Goal: Transaction & Acquisition: Purchase product/service

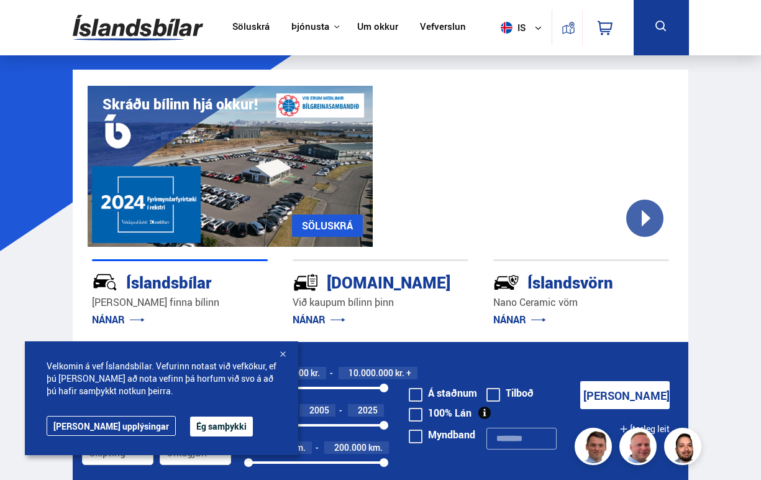
click at [238, 25] on link "Söluskrá" at bounding box center [250, 27] width 37 height 13
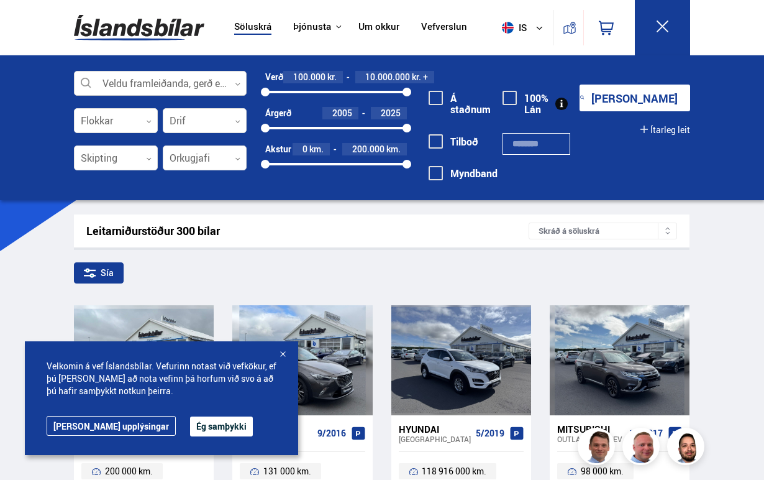
click at [212, 81] on div at bounding box center [160, 83] width 173 height 25
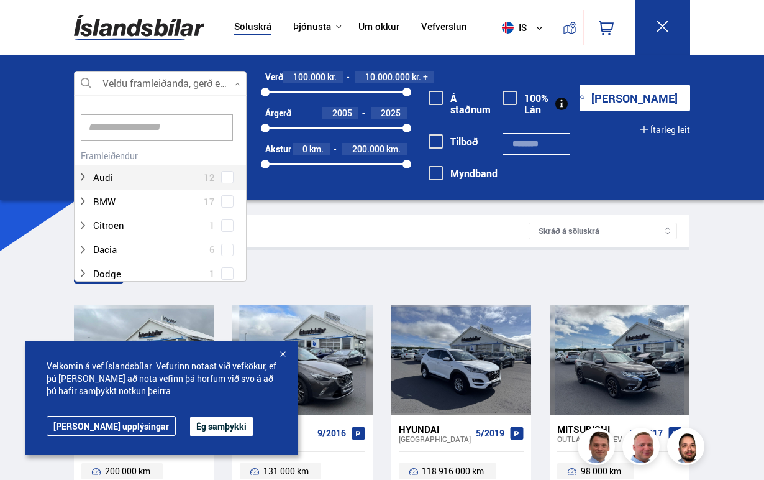
scroll to position [185, 168]
click at [136, 126] on input at bounding box center [157, 127] width 152 height 26
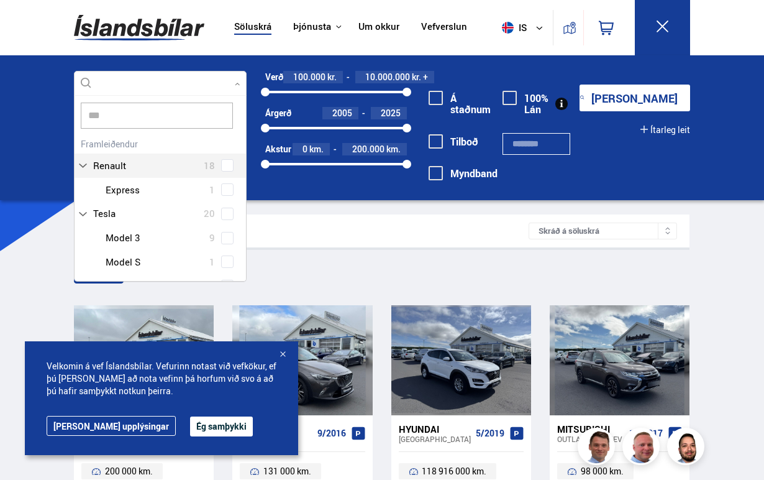
scroll to position [0, 0]
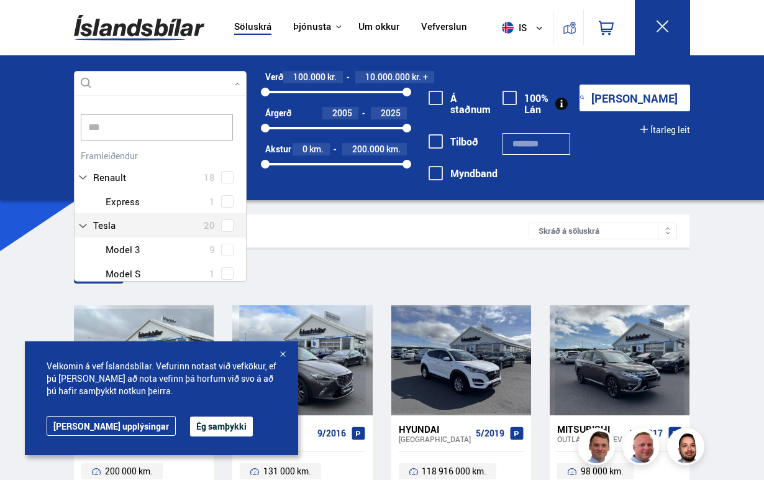
click at [222, 229] on div "Audi 12 BMW 17 Citroen 1 Dacia 6 Dodge 1 Ducati 1 Fiat 4 Ford 12 Honda 5 Hyunda…" at bounding box center [160, 415] width 171 height 537
type input "***"
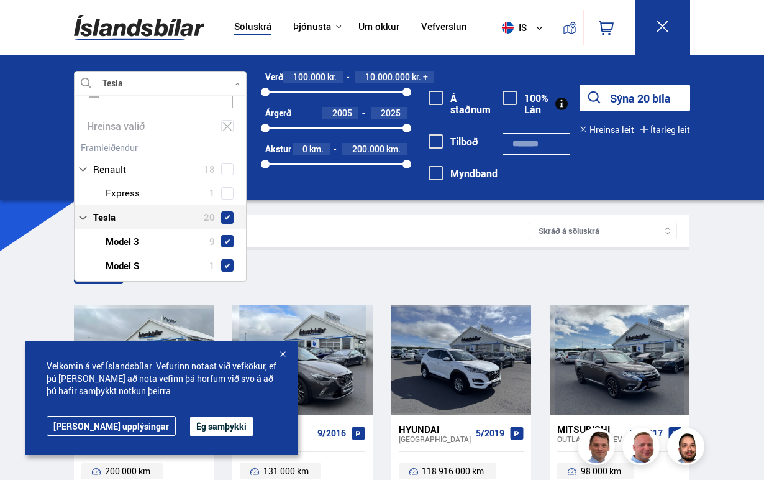
scroll to position [62, 0]
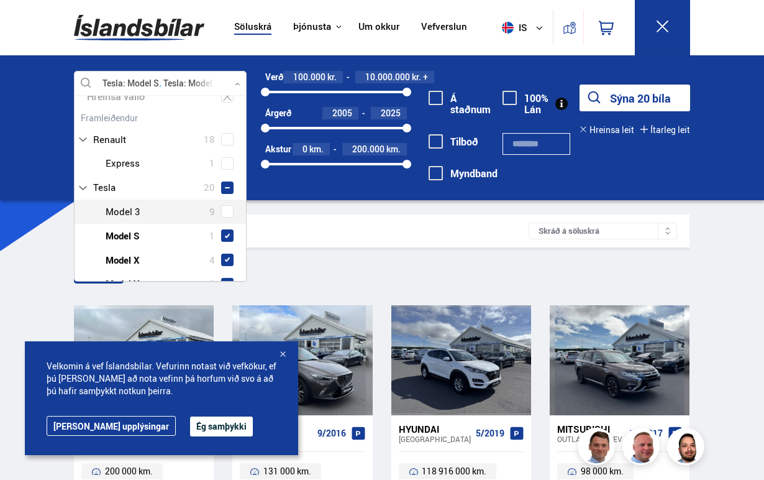
click at [222, 211] on span at bounding box center [227, 211] width 10 height 1
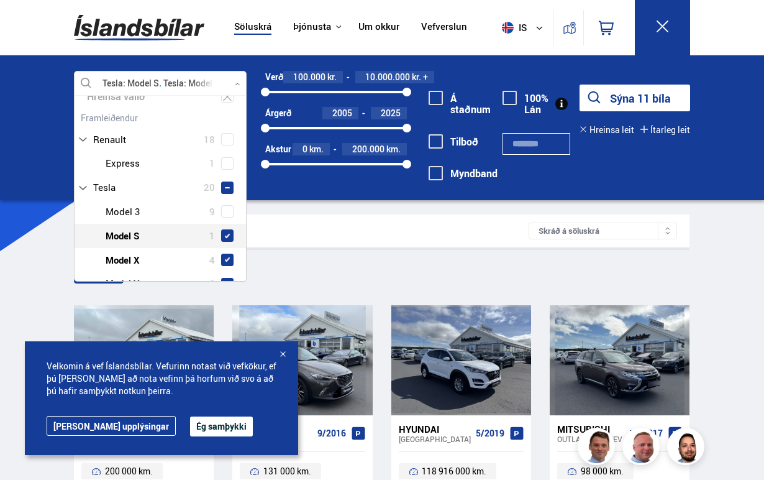
click at [223, 232] on span at bounding box center [227, 235] width 12 height 12
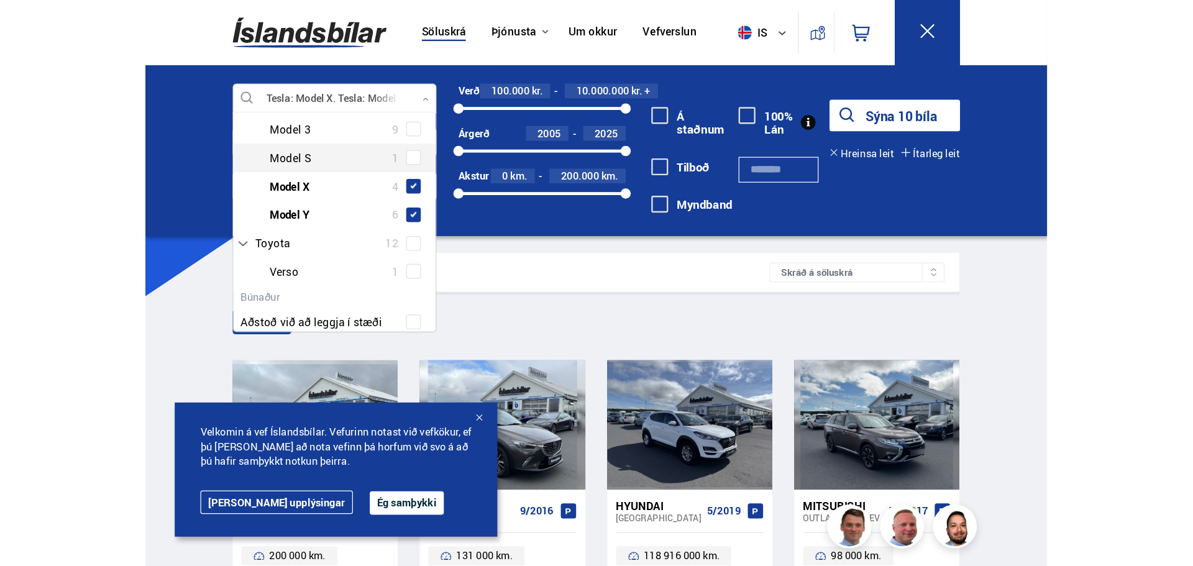
scroll to position [186, 0]
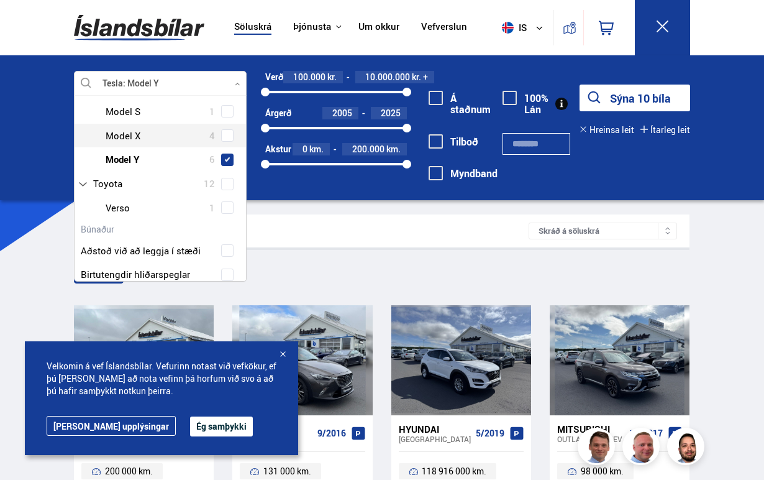
click at [223, 138] on span at bounding box center [227, 135] width 12 height 12
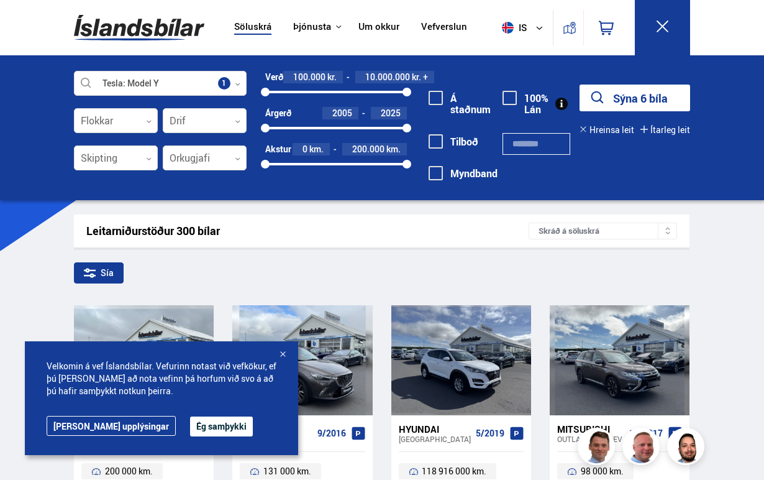
click at [619, 106] on button "Sýna 6 bíla" at bounding box center [635, 97] width 111 height 27
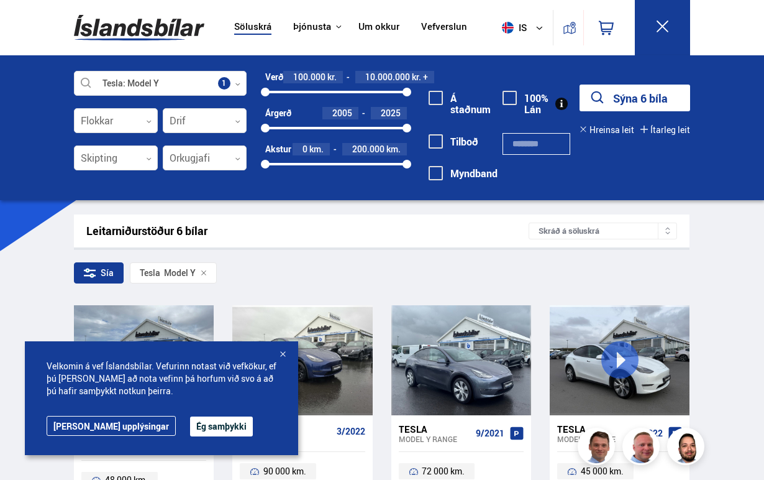
click at [190, 428] on button "Ég samþykki" at bounding box center [221, 426] width 63 height 20
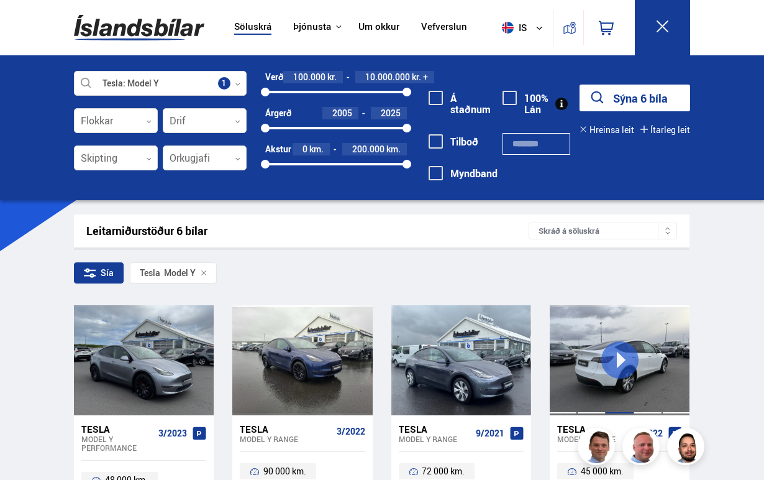
click at [622, 357] on div at bounding box center [620, 360] width 28 height 110
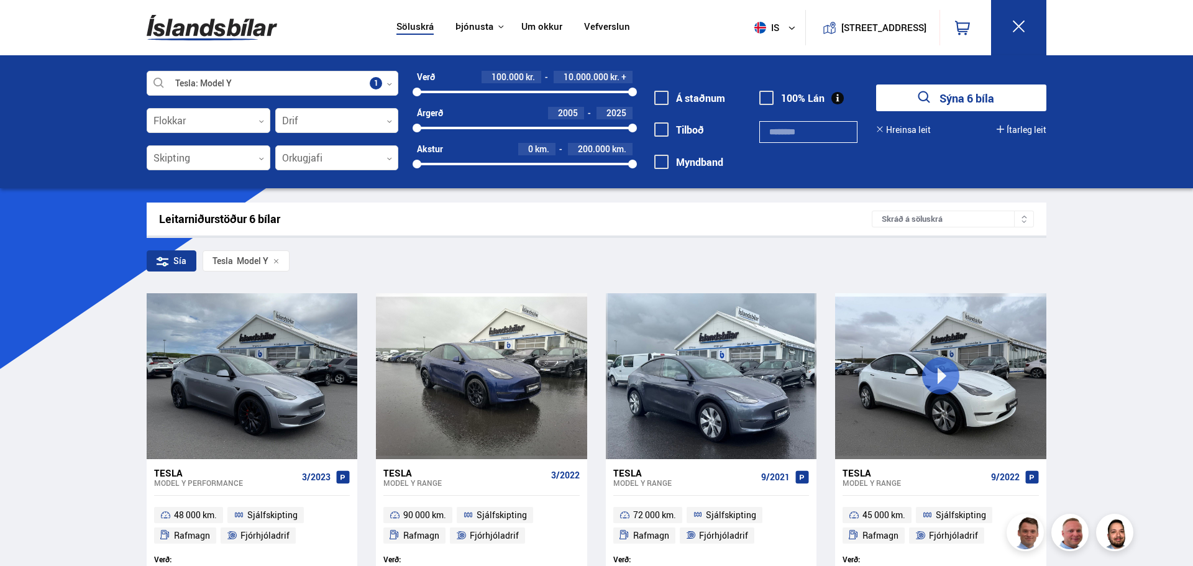
click at [760, 102] on button "Sýna 6 bíla" at bounding box center [961, 97] width 170 height 27
drag, startPoint x: 415, startPoint y: 127, endPoint x: 617, endPoint y: 136, distance: 202.7
click at [617, 136] on div "Verð 100.000 kr. 10.000.000 kr. + 100000 10000000 Árgerð 2024 2025 2024 2025 [G…" at bounding box center [515, 125] width 234 height 108
